Goal: Share content

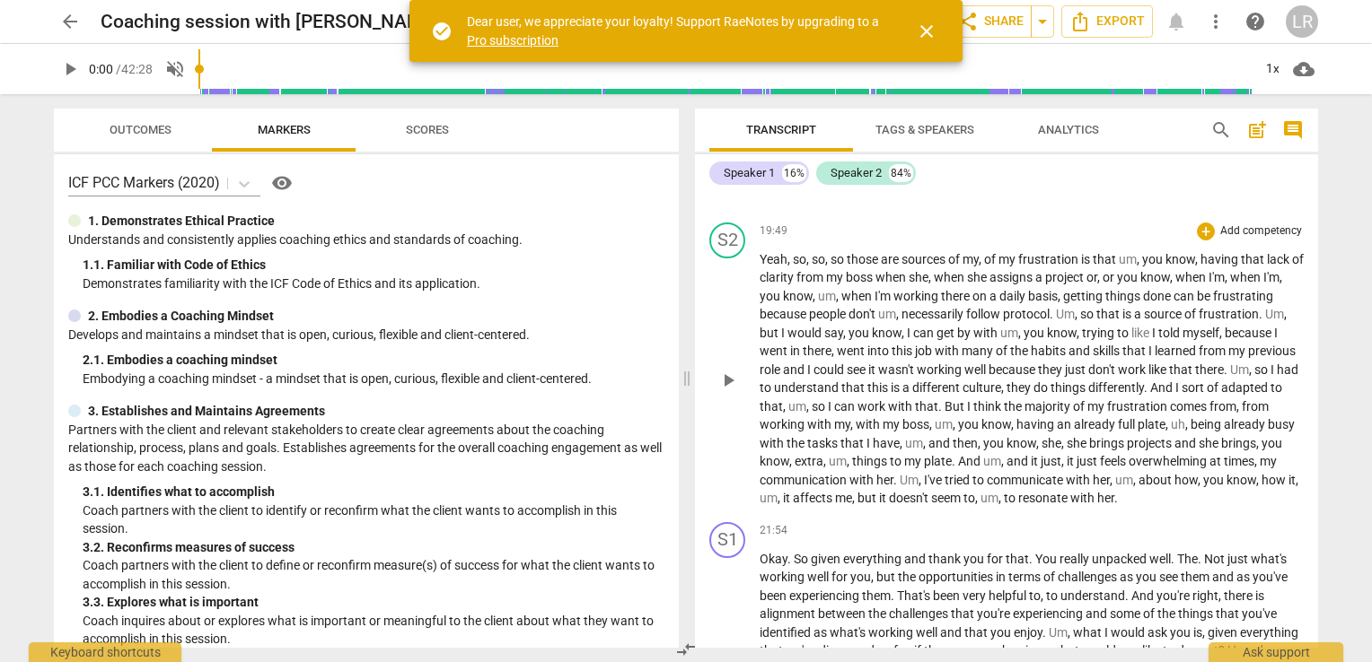
scroll to position [5296, 0]
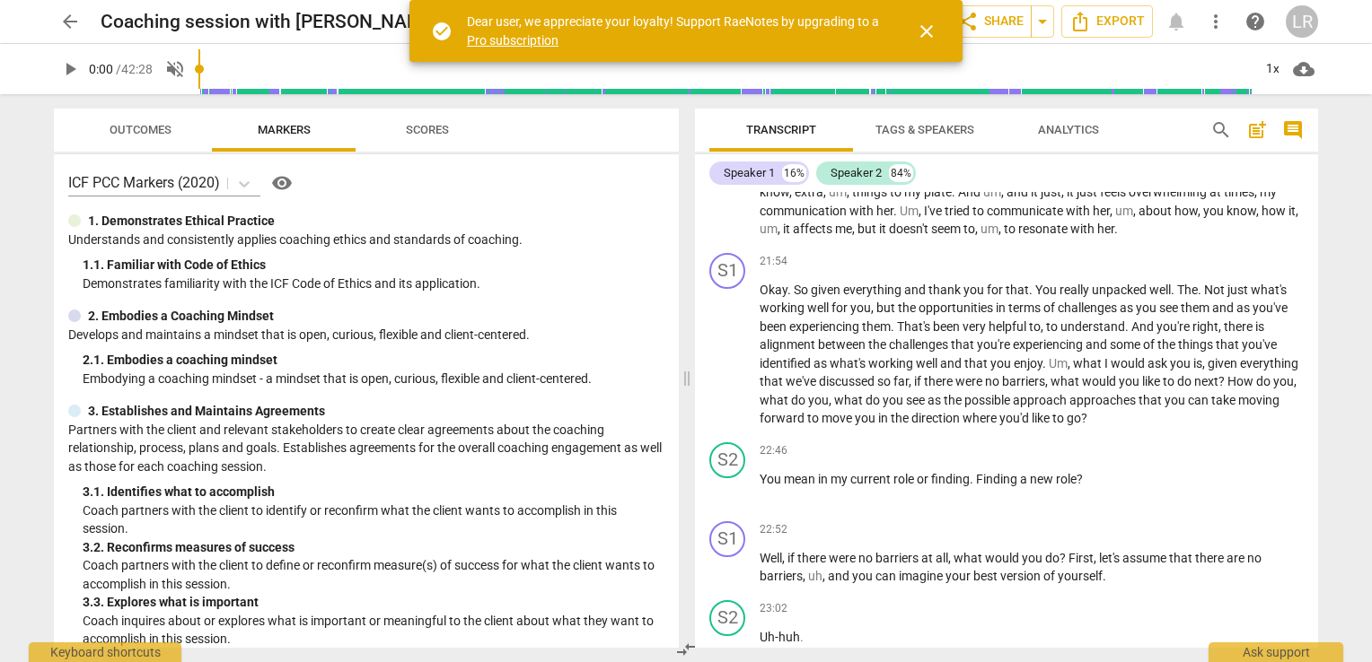
click at [931, 32] on span "close" at bounding box center [927, 32] width 22 height 22
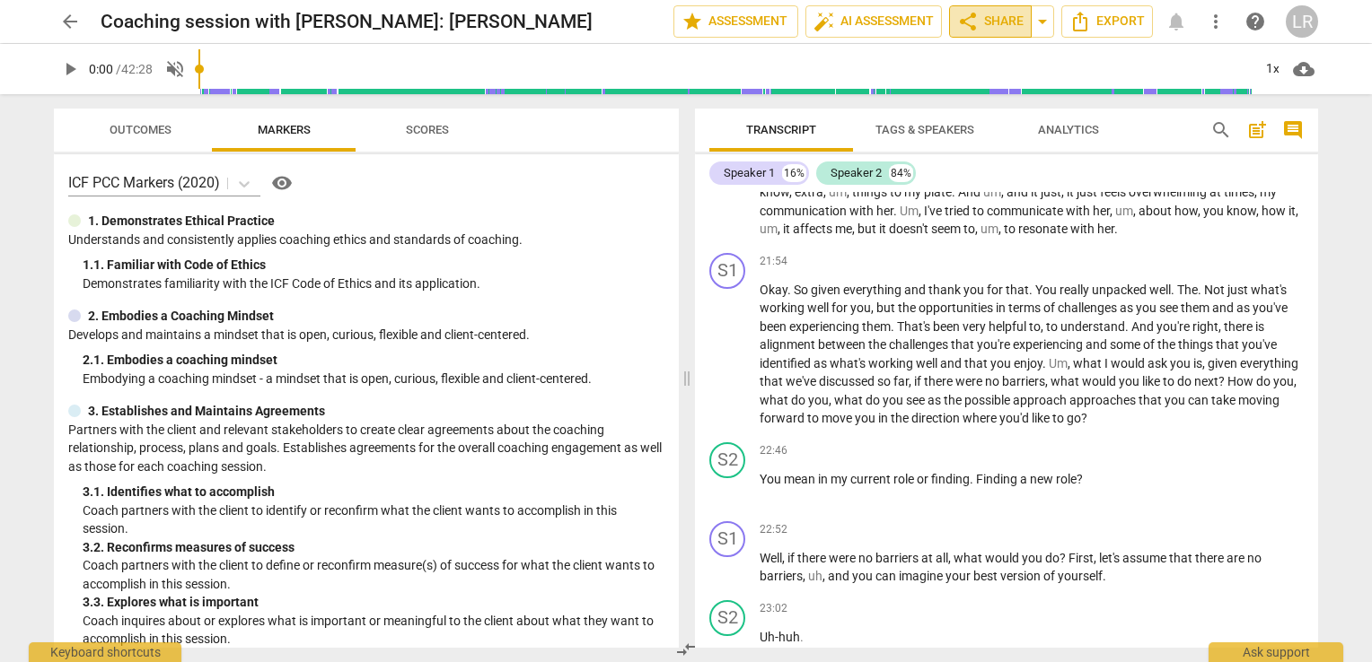
click at [995, 23] on span "share Share" at bounding box center [990, 22] width 66 height 22
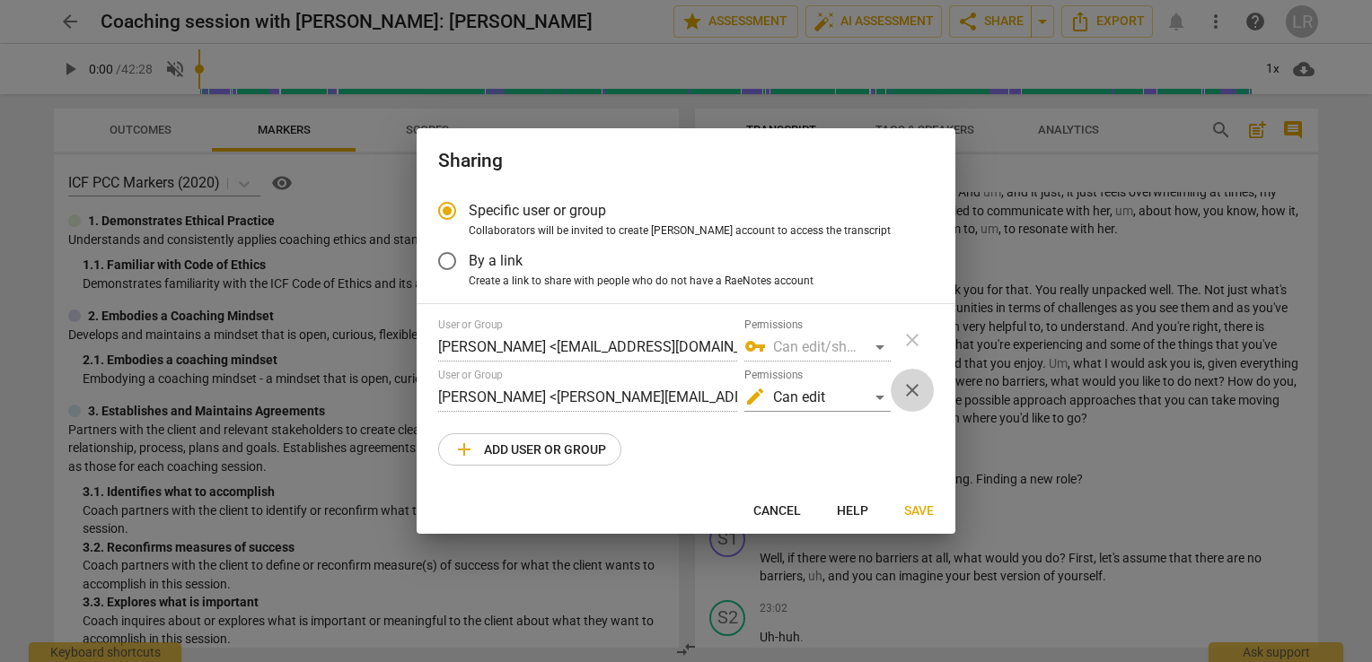
click at [906, 394] on span "close" at bounding box center [912, 391] width 22 height 22
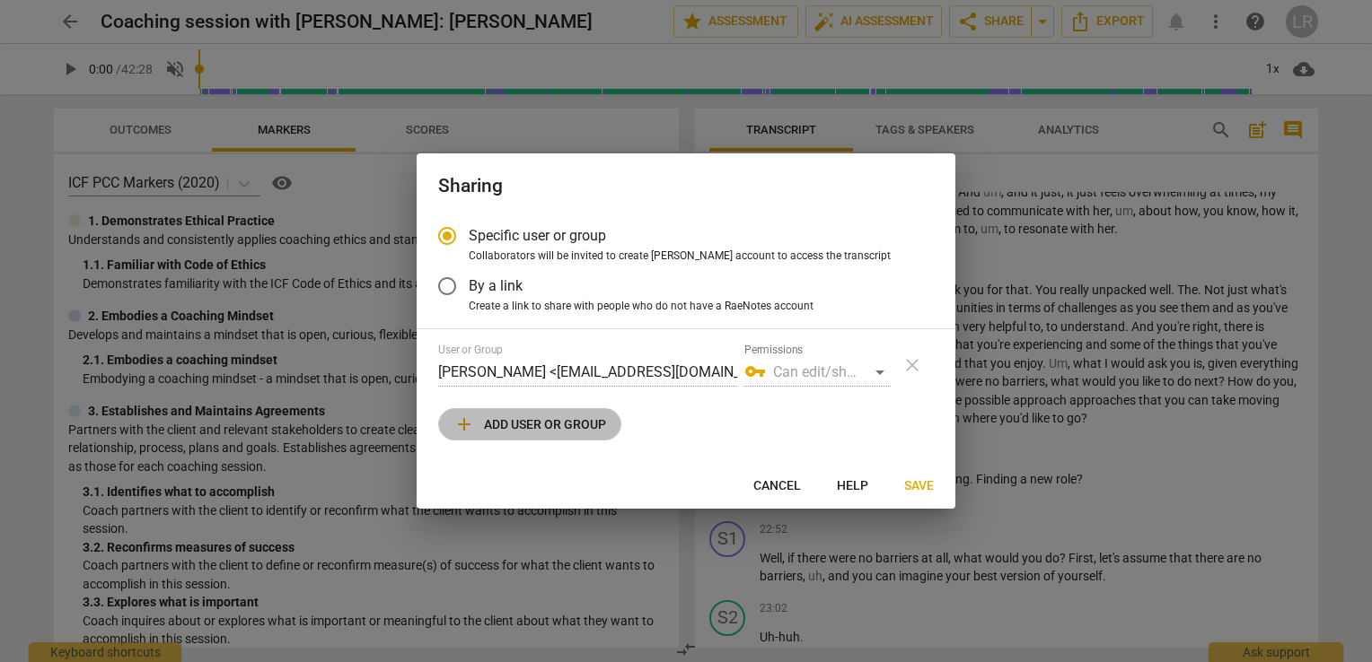
click at [568, 423] on span "add Add user or group" at bounding box center [529, 425] width 153 height 22
radio input "false"
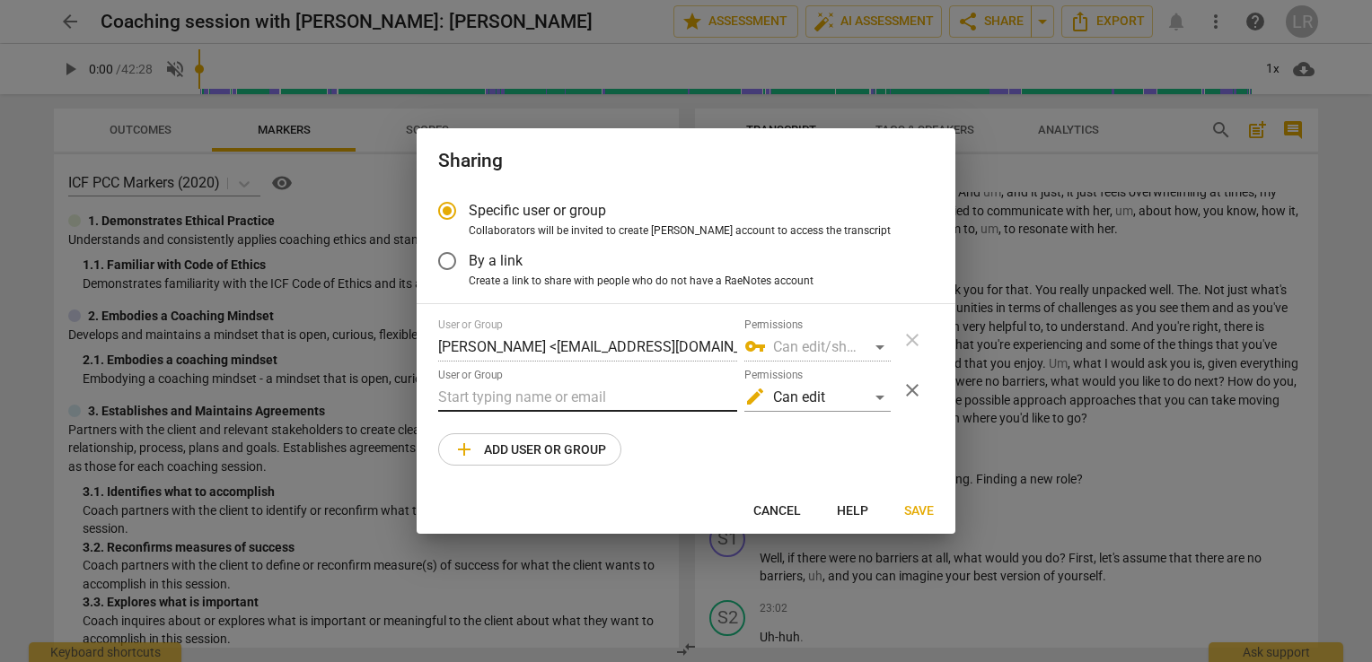
click at [534, 393] on input "text" at bounding box center [587, 397] width 299 height 29
paste input "[PERSON_NAME][EMAIL_ADDRESS][DOMAIN_NAME]"
type input "[PERSON_NAME][EMAIL_ADDRESS][DOMAIN_NAME]"
click at [913, 505] on span "Save" at bounding box center [919, 512] width 30 height 18
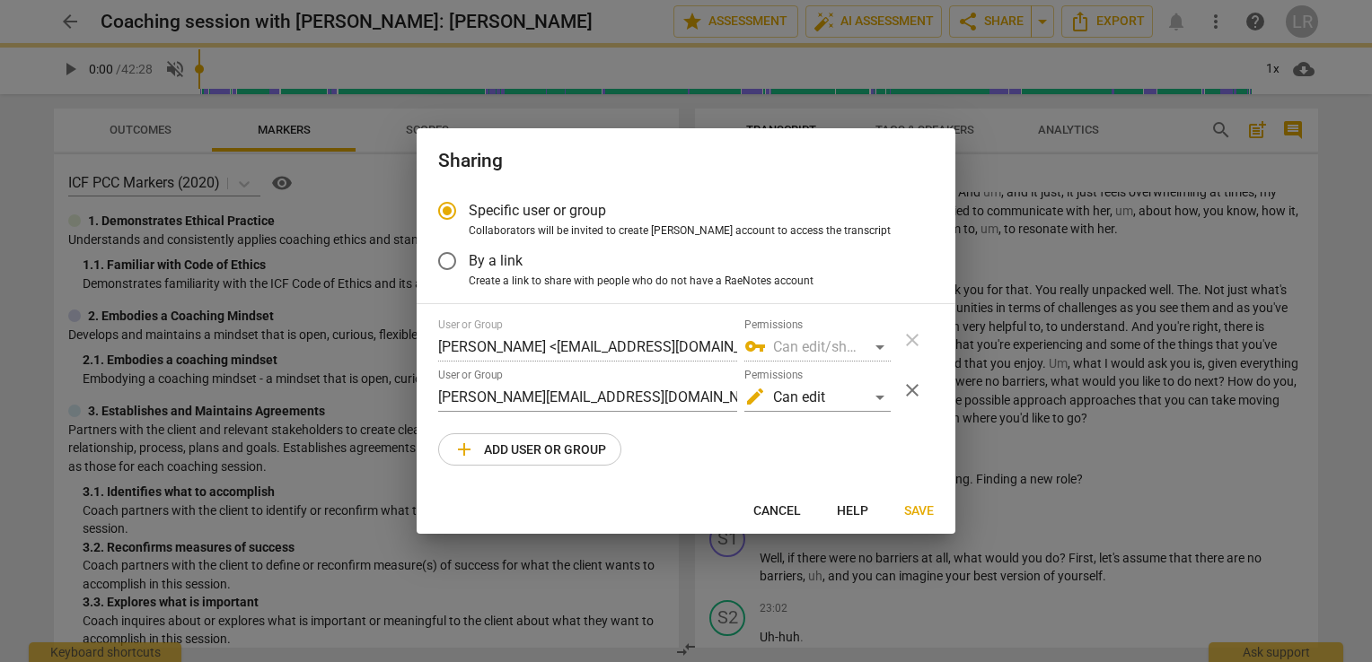
radio input "false"
type input "[PERSON_NAME] <[PERSON_NAME][EMAIL_ADDRESS][DOMAIN_NAME]>"
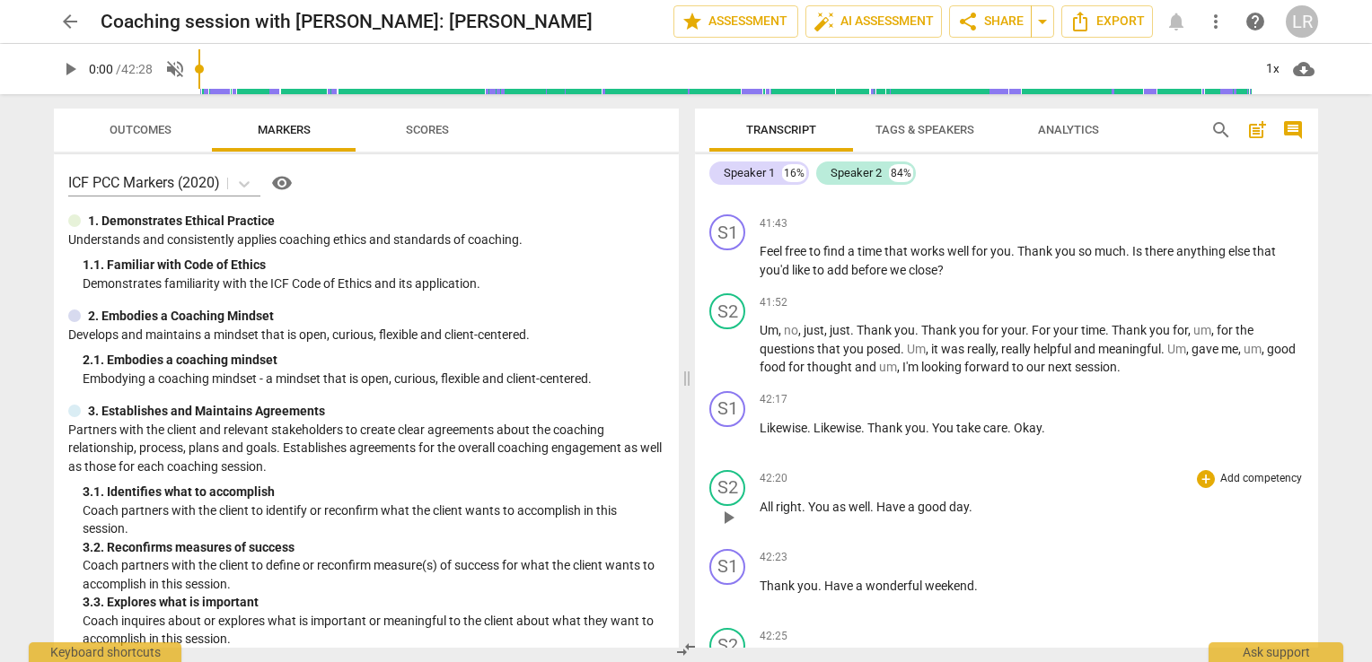
scroll to position [9660, 0]
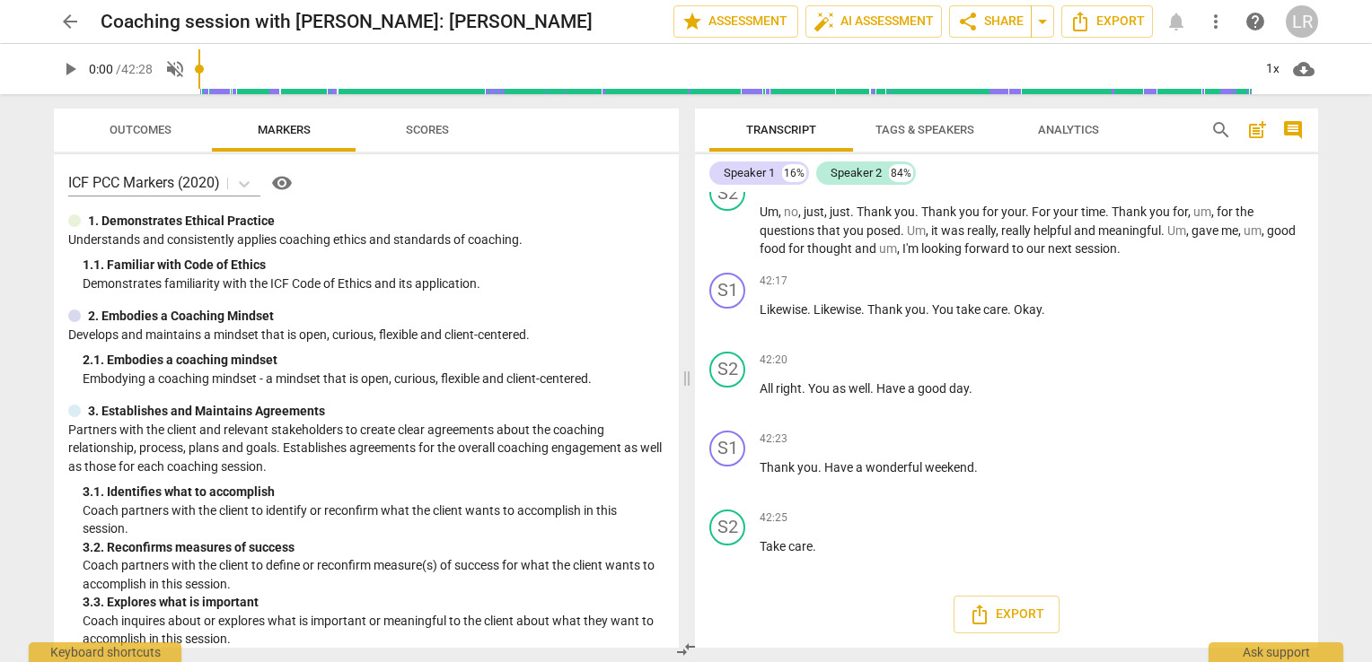
click at [421, 129] on span "Scores" at bounding box center [427, 129] width 43 height 13
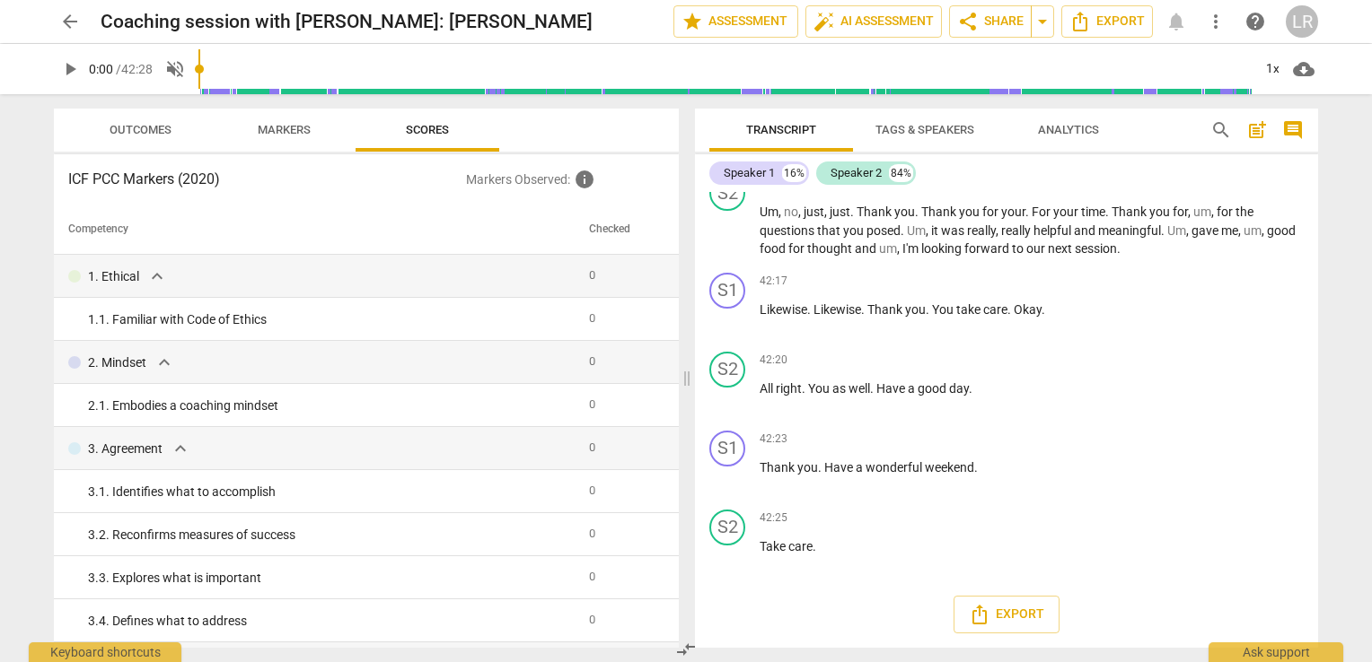
click at [291, 137] on span "Markers" at bounding box center [284, 130] width 96 height 24
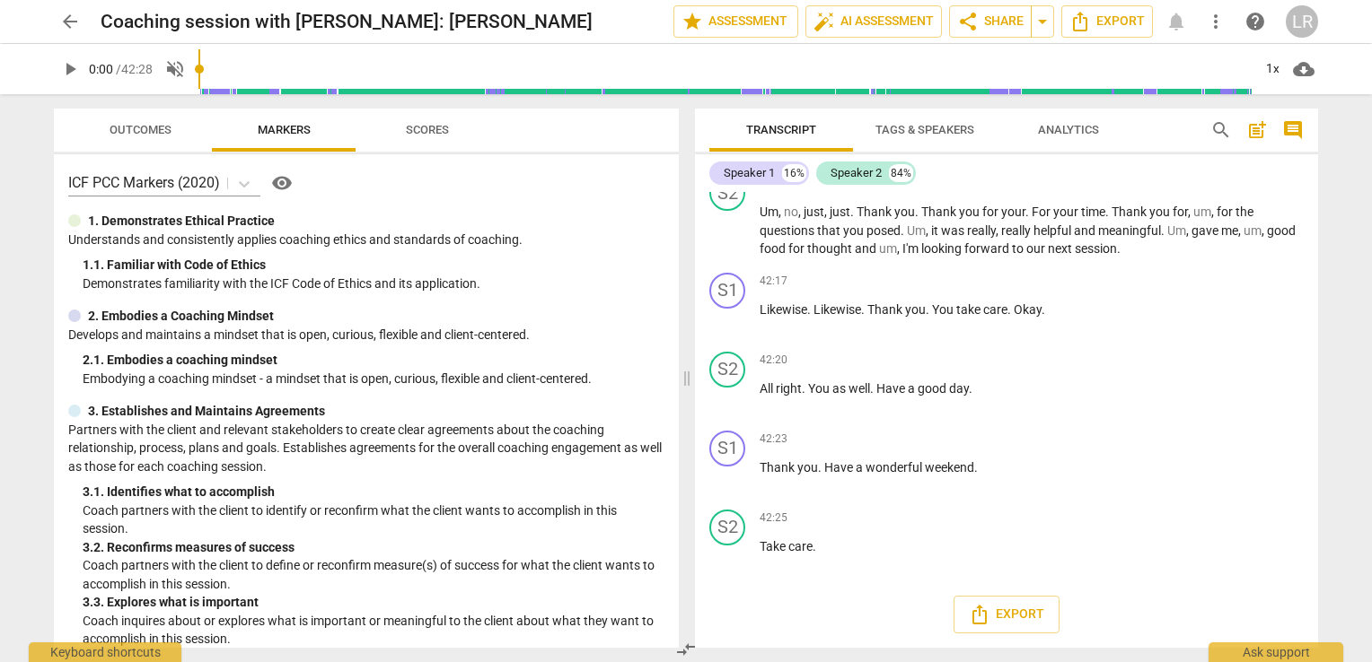
click at [1090, 125] on span "Analytics" at bounding box center [1068, 129] width 61 height 13
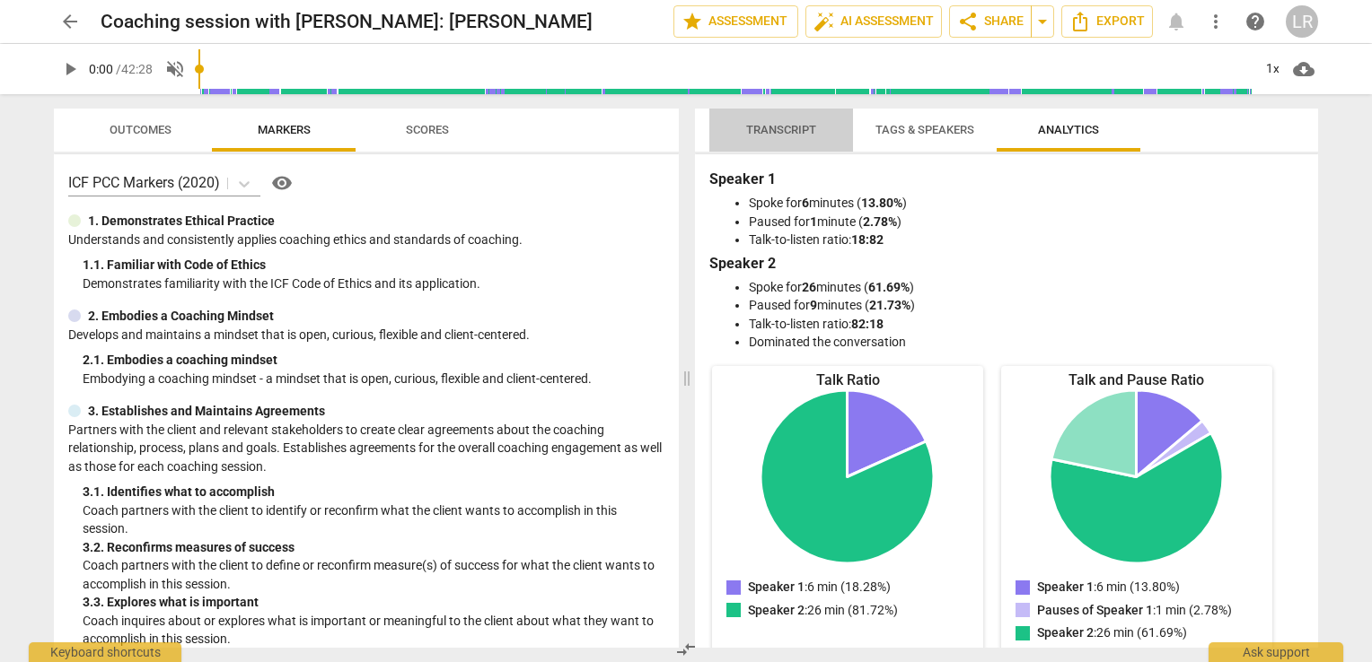
click at [766, 128] on span "Transcript" at bounding box center [781, 129] width 70 height 13
